Goal: Task Accomplishment & Management: Manage account settings

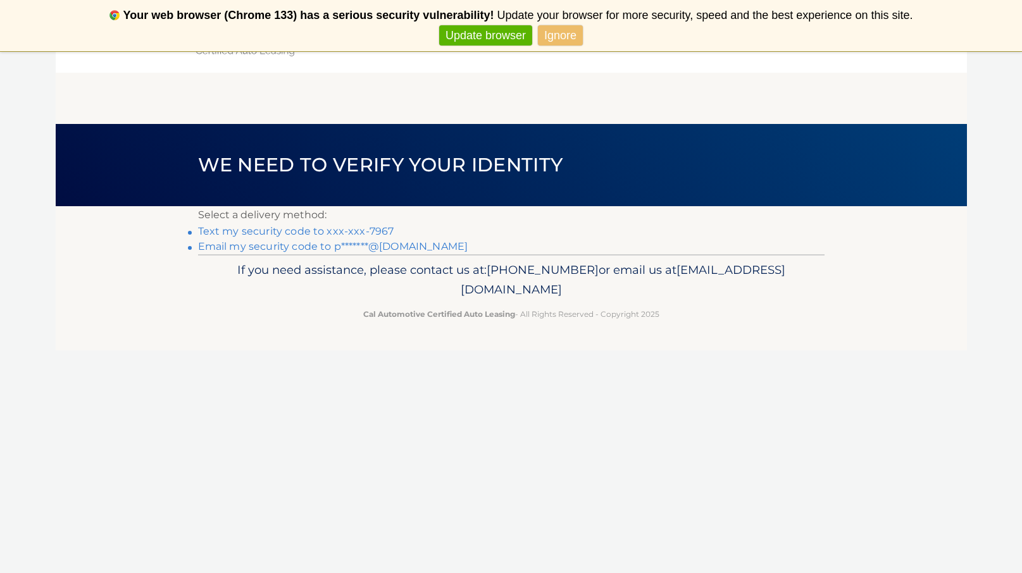
click at [347, 232] on link "Text my security code to xxx-xxx-7967" at bounding box center [296, 231] width 196 height 12
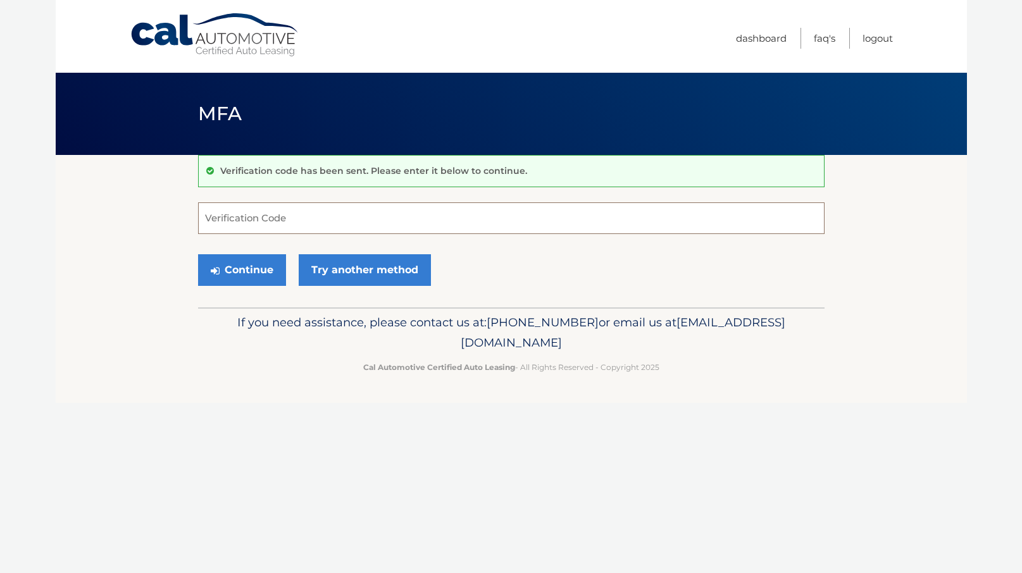
click at [229, 216] on input "Verification Code" at bounding box center [511, 219] width 627 height 32
click at [224, 210] on input "Verification Code" at bounding box center [511, 219] width 627 height 32
type input "857508"
click at [251, 263] on button "Continue" at bounding box center [242, 270] width 88 height 32
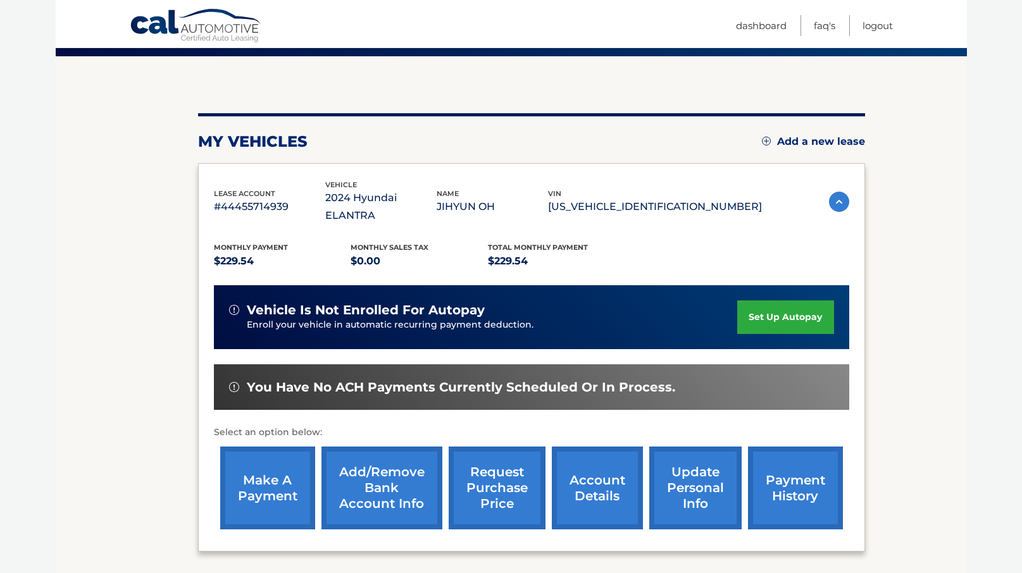
scroll to position [99, 0]
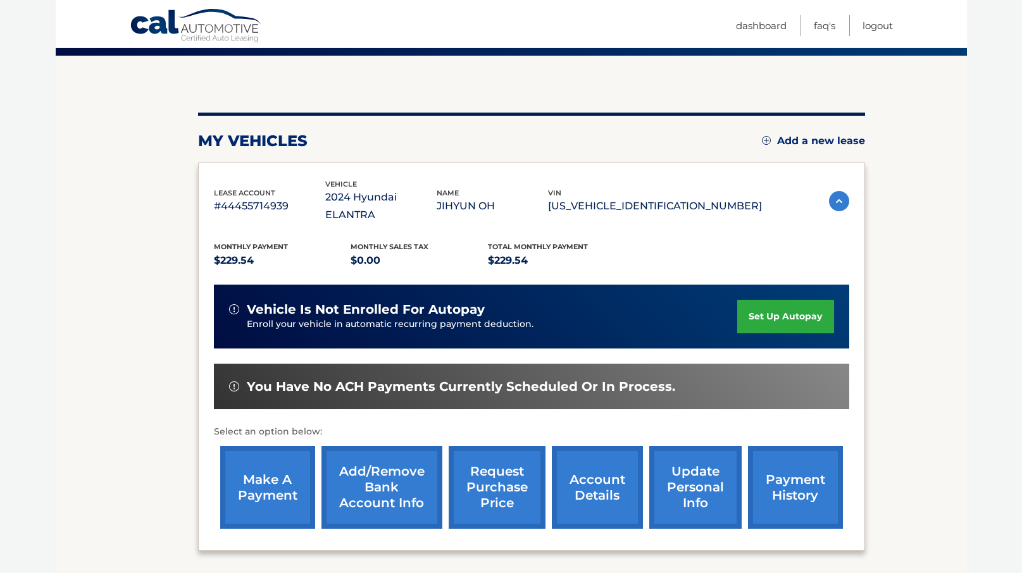
click at [264, 453] on link "make a payment" at bounding box center [267, 487] width 95 height 83
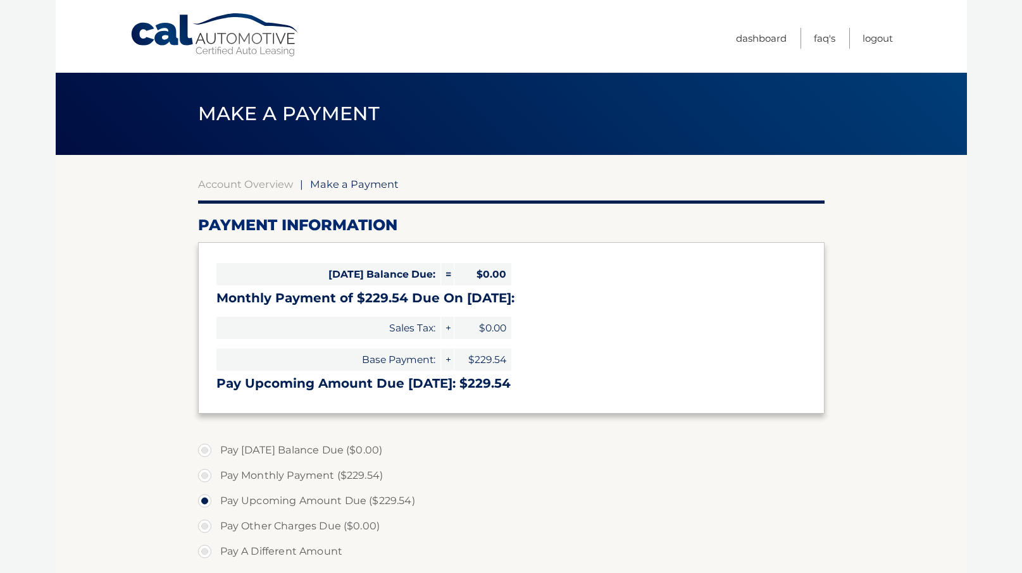
select select "MDFhOGFjYTEtN2Q5Yi00OGM0LThlYjctMjI5ZDgyYmQxOTZl"
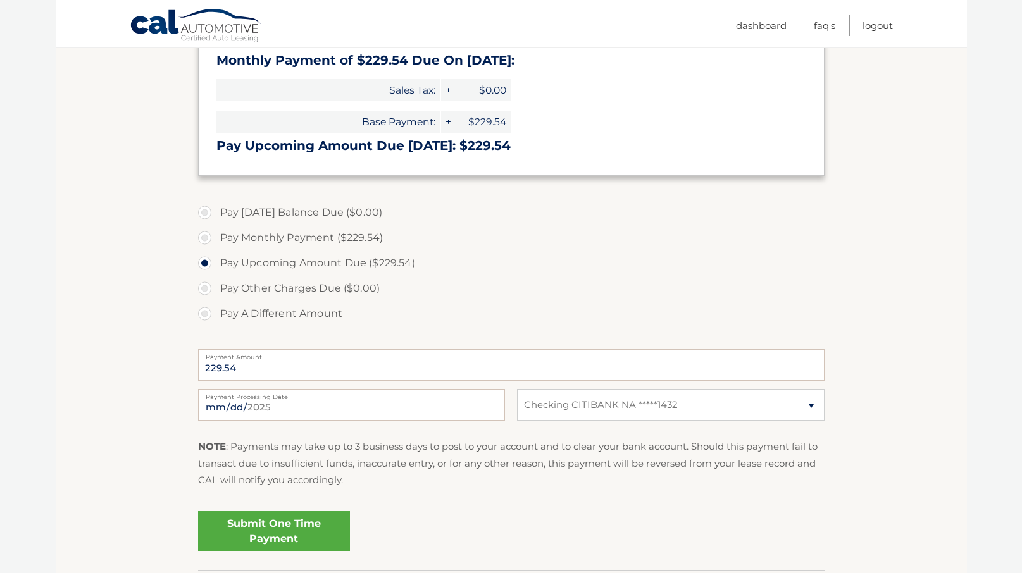
scroll to position [241, 0]
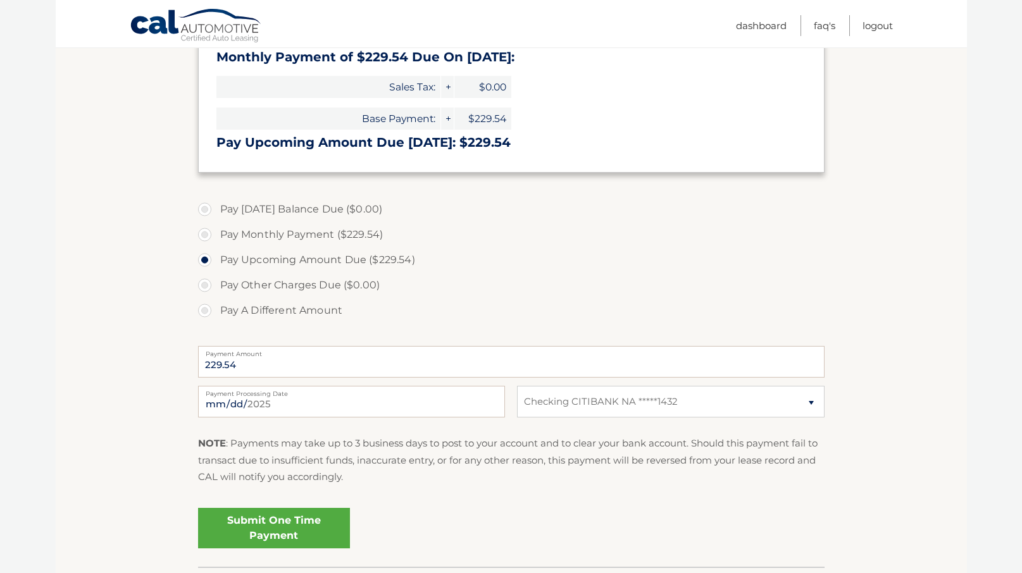
click at [271, 526] on link "Submit One Time Payment" at bounding box center [274, 528] width 152 height 41
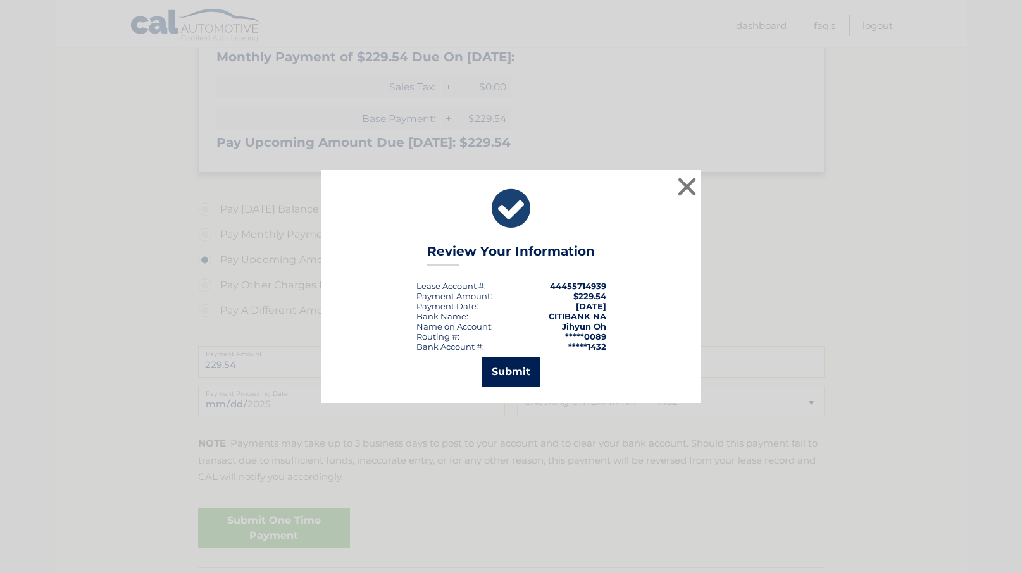
click at [508, 370] on button "Submit" at bounding box center [511, 372] width 59 height 30
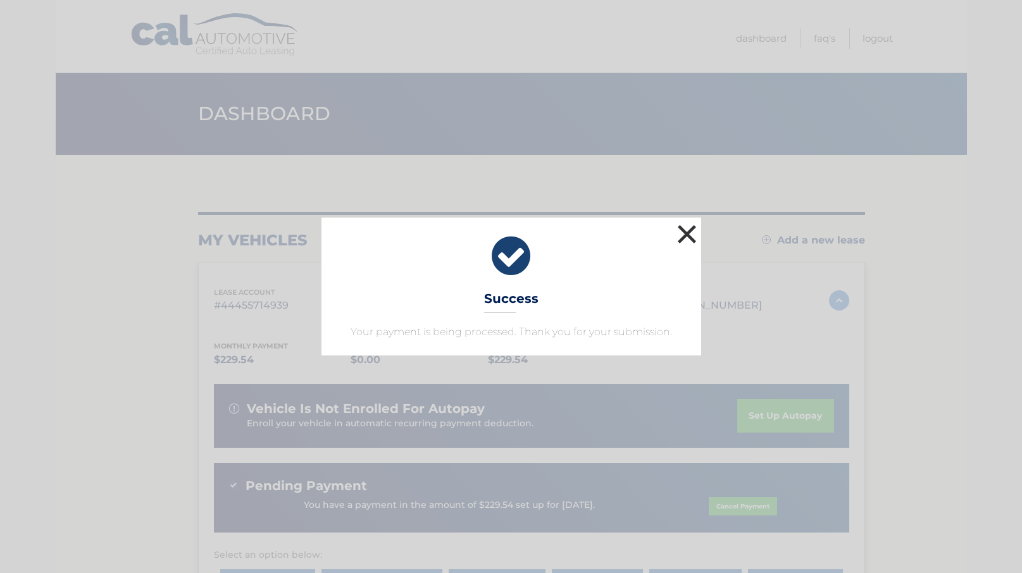
click at [689, 231] on button "×" at bounding box center [687, 234] width 25 height 25
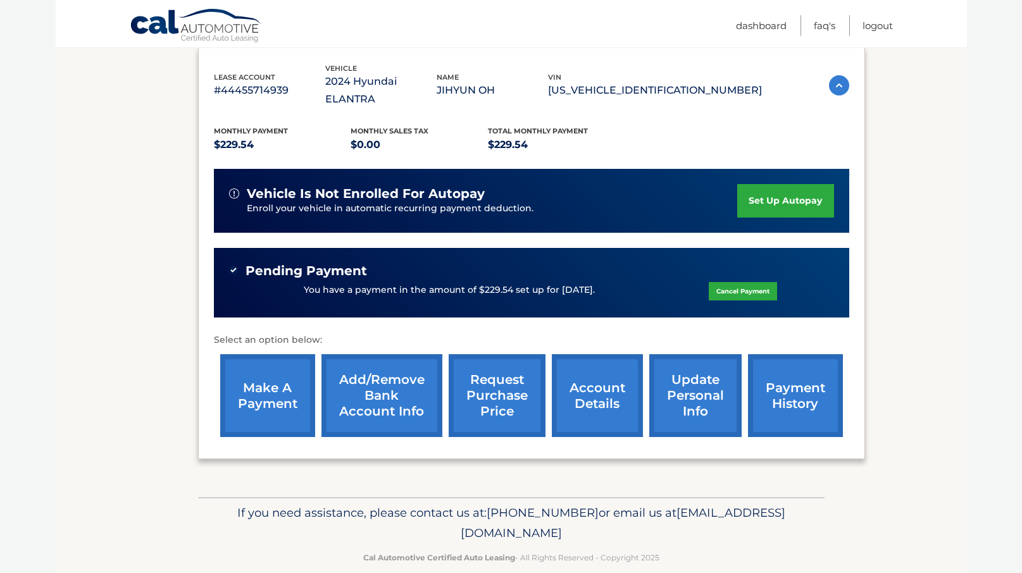
scroll to position [217, 0]
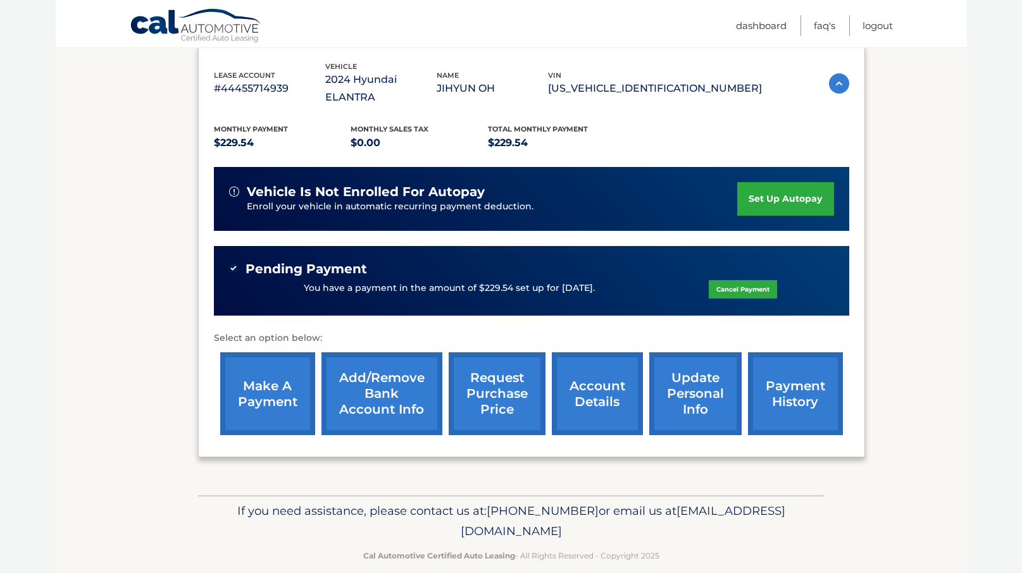
click at [787, 368] on link "payment history" at bounding box center [795, 394] width 95 height 83
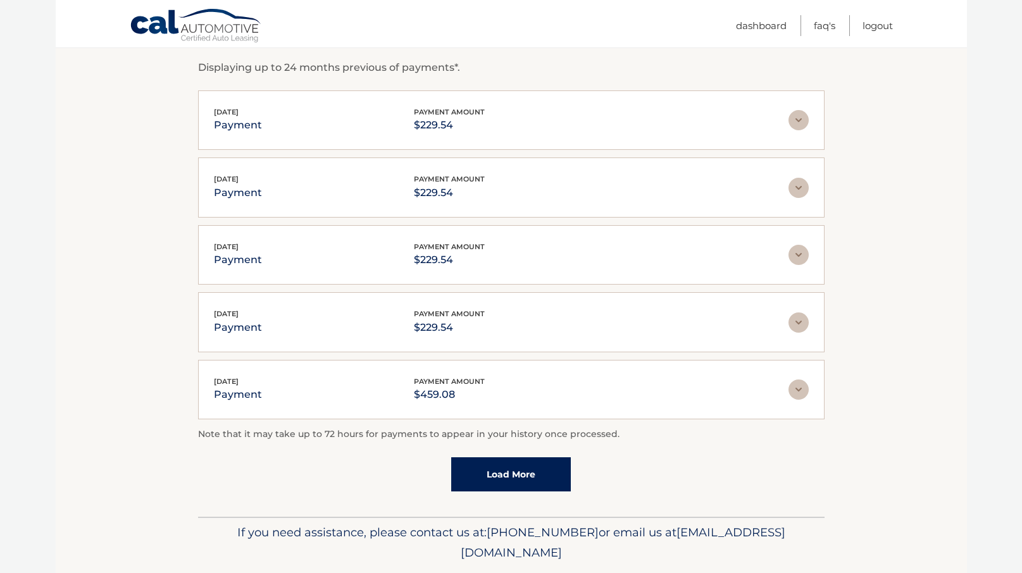
scroll to position [256, 0]
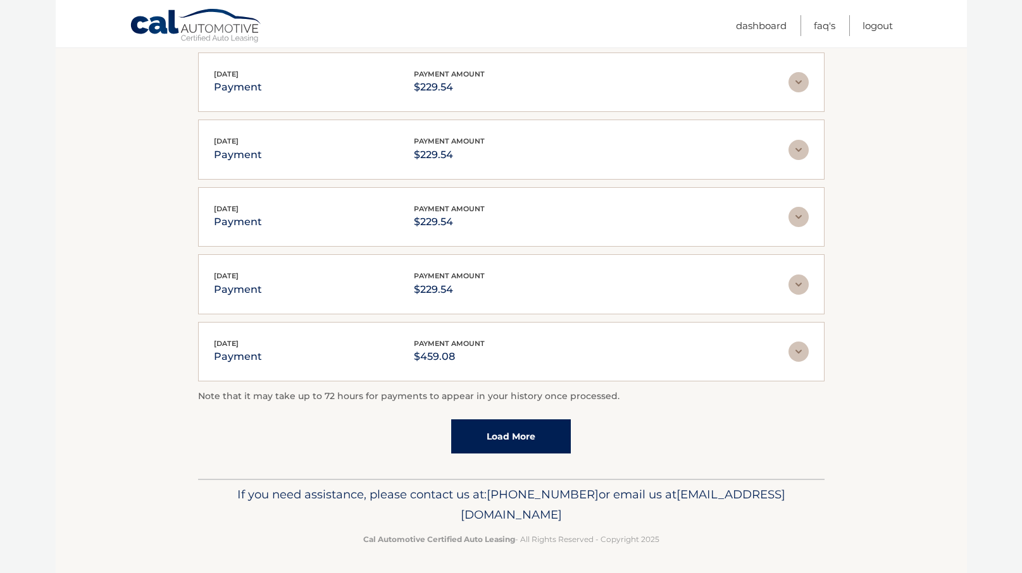
click at [505, 432] on link "Load More" at bounding box center [511, 437] width 120 height 34
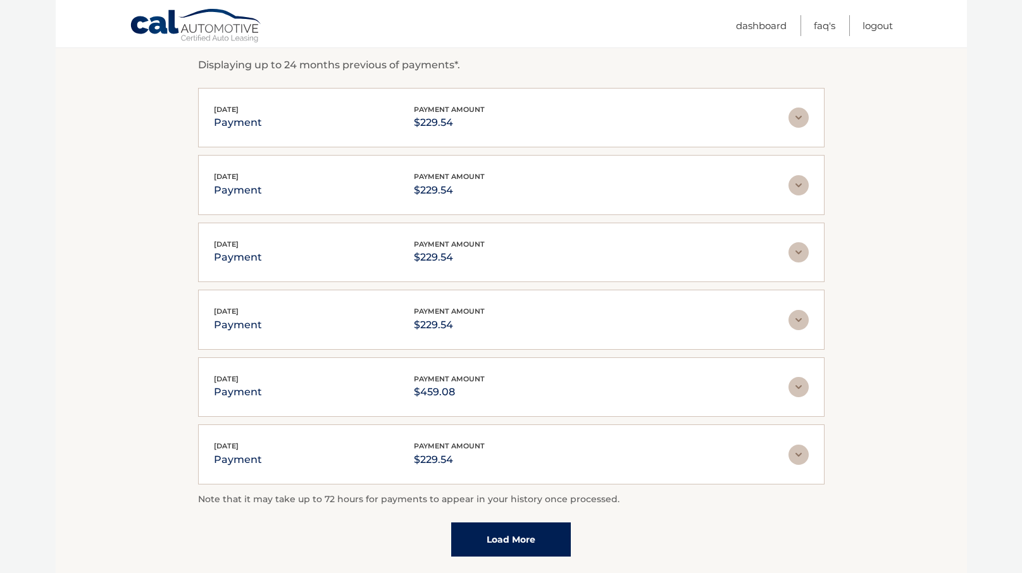
scroll to position [227, 0]
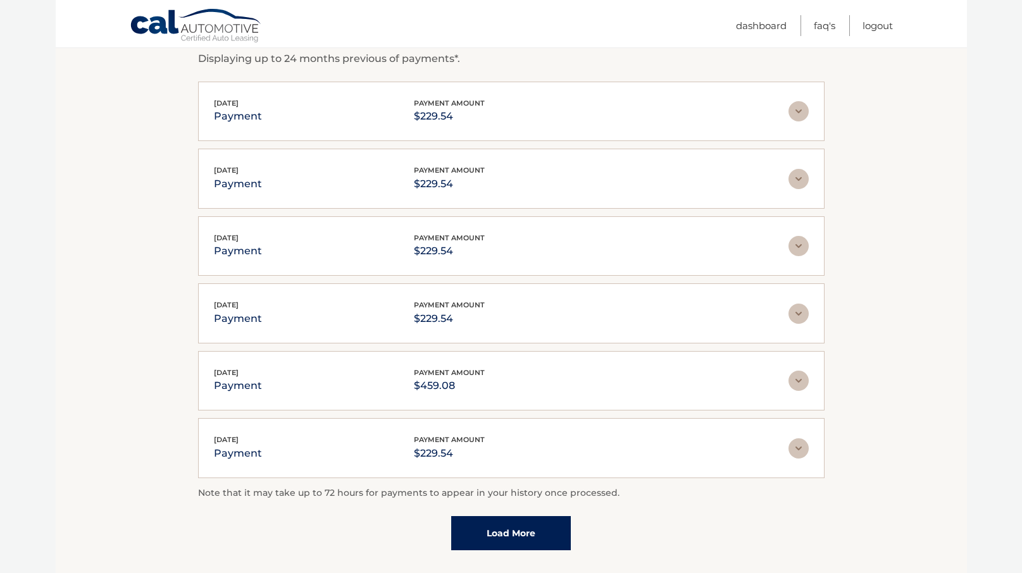
click at [517, 528] on link "Load More" at bounding box center [511, 533] width 120 height 34
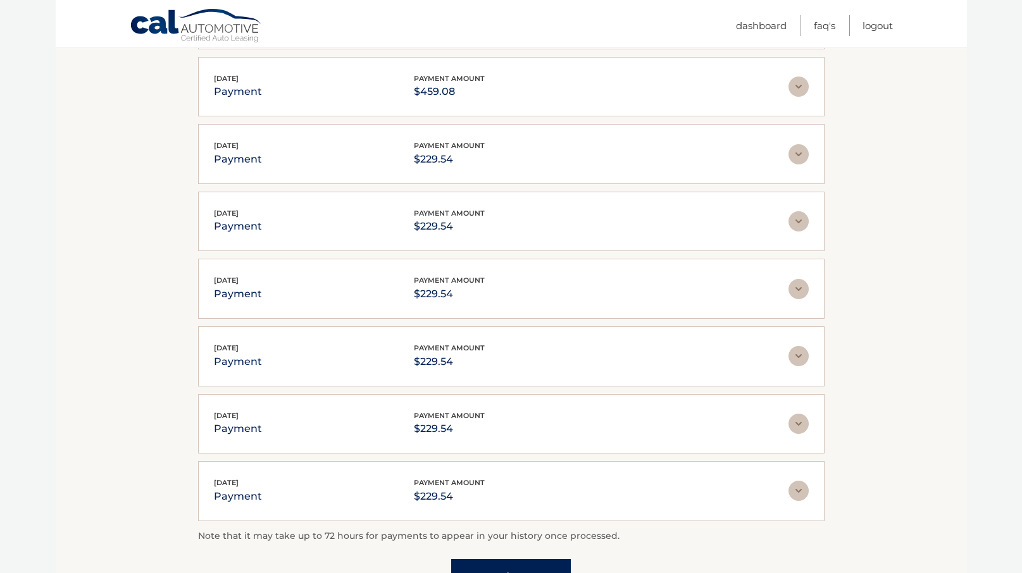
scroll to position [659, 0]
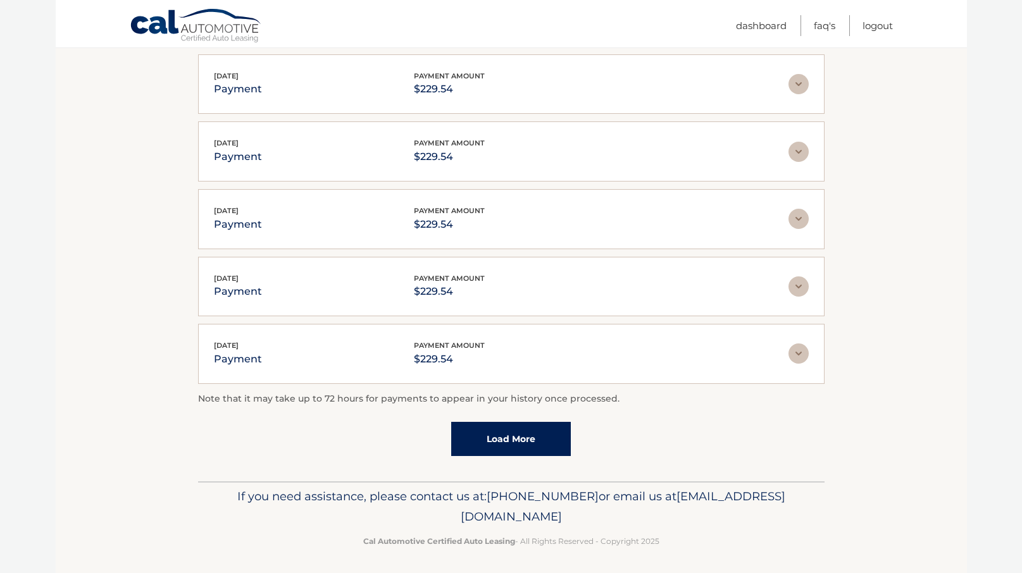
click at [534, 432] on link "Load More" at bounding box center [511, 439] width 120 height 34
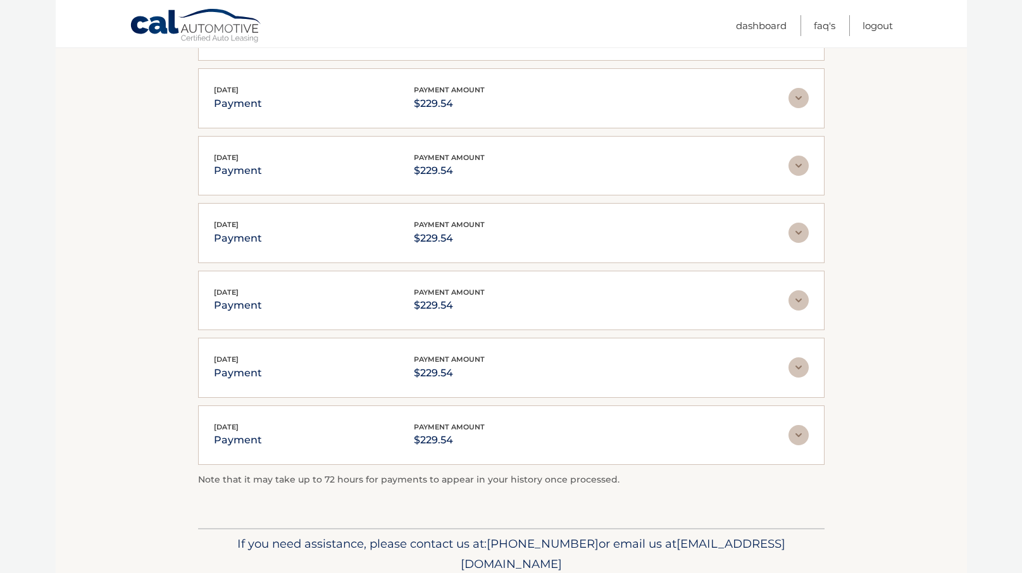
scroll to position [775, 0]
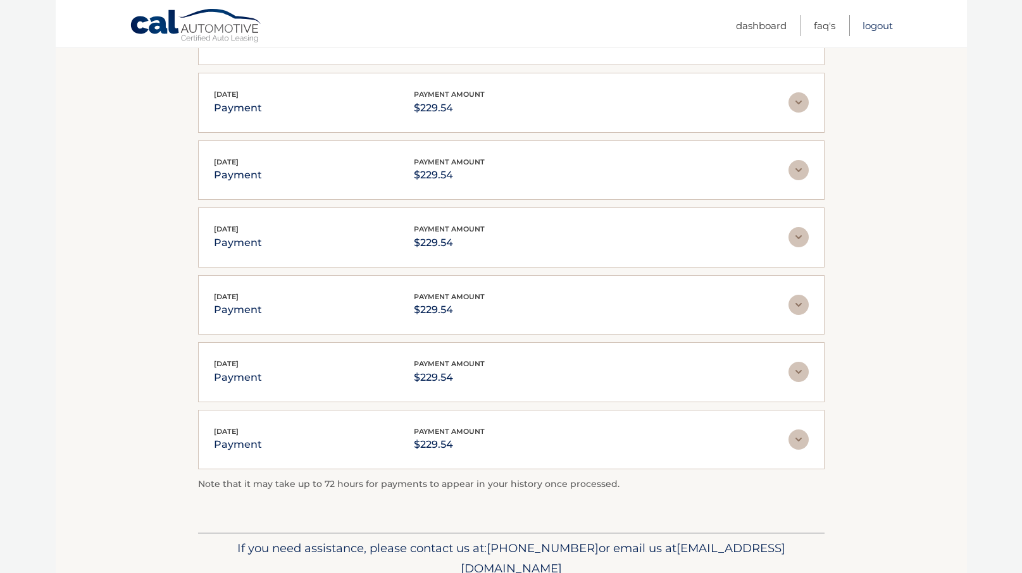
click at [879, 25] on link "Logout" at bounding box center [878, 25] width 30 height 21
